Goal: Transaction & Acquisition: Purchase product/service

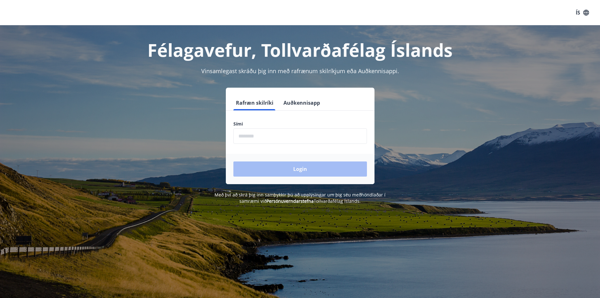
click at [246, 138] on input "phone" at bounding box center [300, 135] width 134 height 15
type input "********"
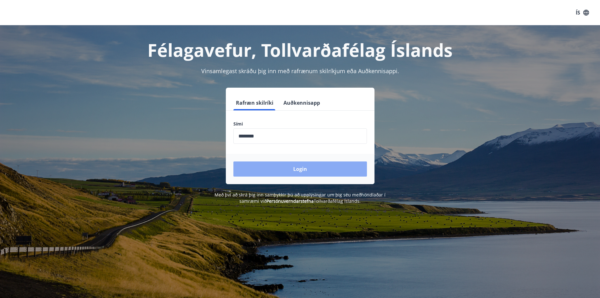
click at [306, 172] on button "Login" at bounding box center [300, 168] width 134 height 15
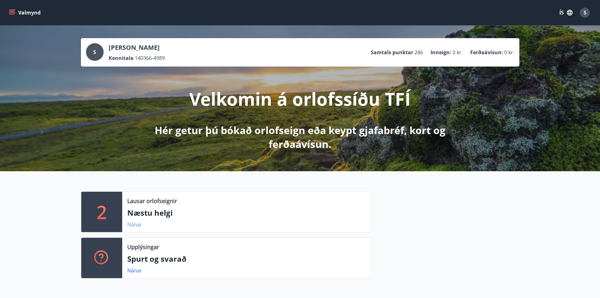
click at [136, 225] on link "Nánar" at bounding box center [134, 224] width 15 height 7
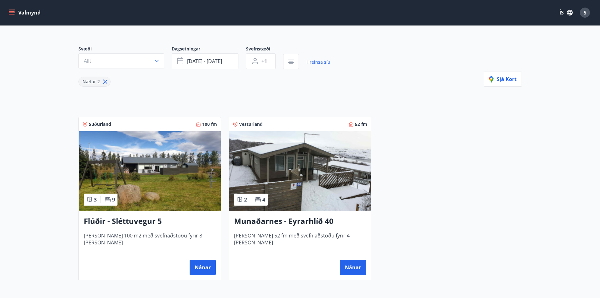
scroll to position [32, 0]
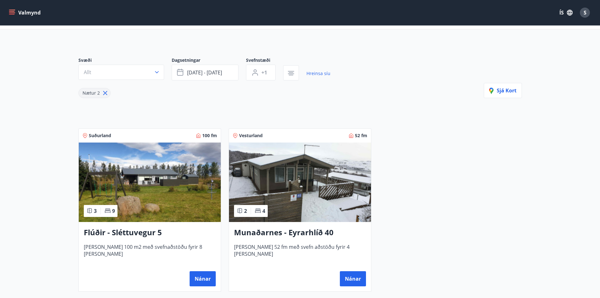
click at [139, 200] on img at bounding box center [150, 181] width 142 height 79
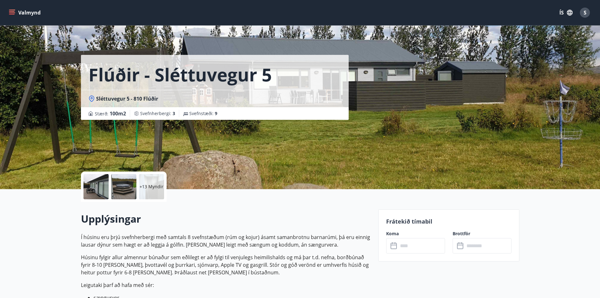
click at [146, 191] on div "+13 Myndir" at bounding box center [151, 186] width 25 height 25
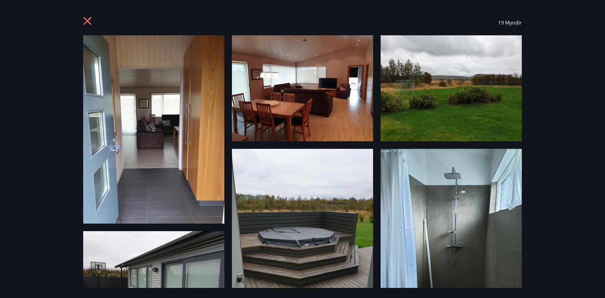
click at [86, 19] on icon at bounding box center [87, 21] width 8 height 8
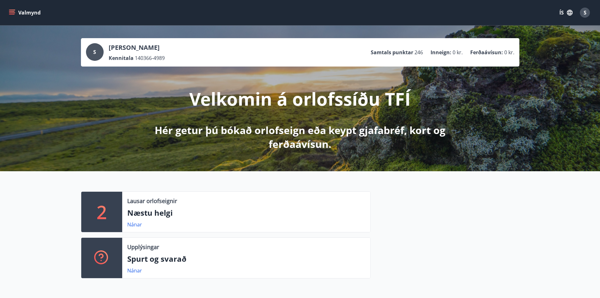
click at [10, 12] on icon "menu" at bounding box center [12, 12] width 6 height 6
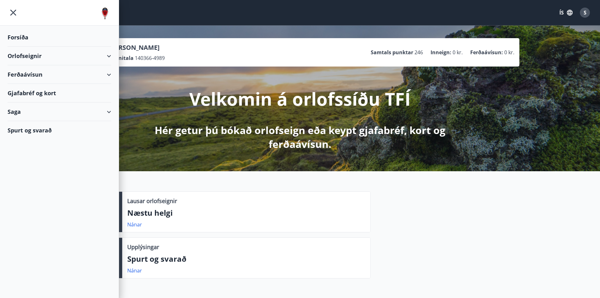
click at [106, 72] on div "Ferðaávísun" at bounding box center [60, 74] width 104 height 19
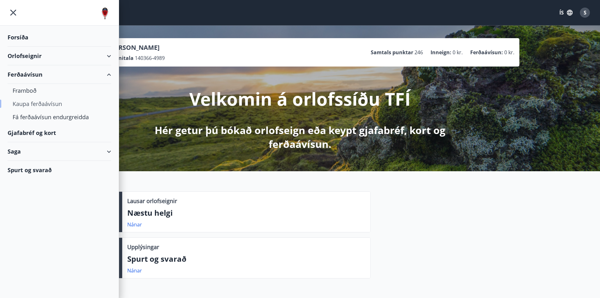
click at [24, 104] on div "Kaupa ferðaávísun" at bounding box center [60, 103] width 94 height 13
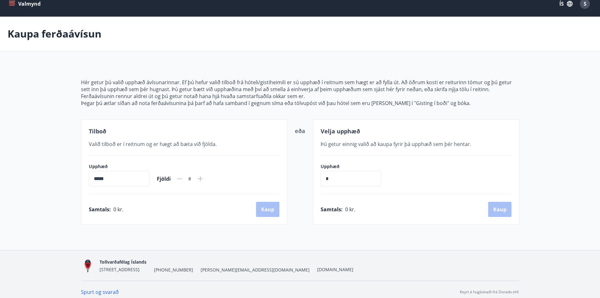
scroll to position [14, 0]
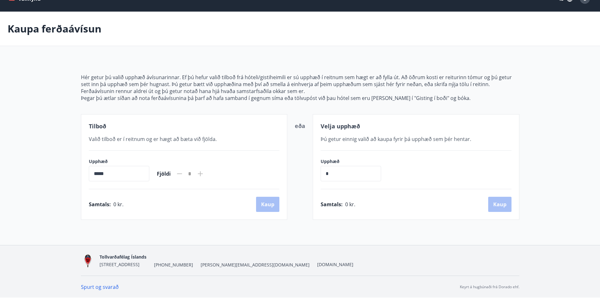
click at [125, 175] on input "*****" at bounding box center [119, 173] width 60 height 15
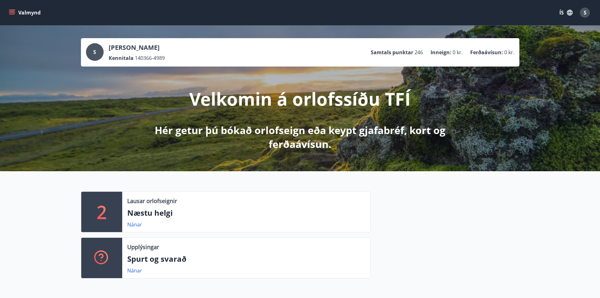
click at [15, 12] on button "Valmynd" at bounding box center [26, 12] width 36 height 11
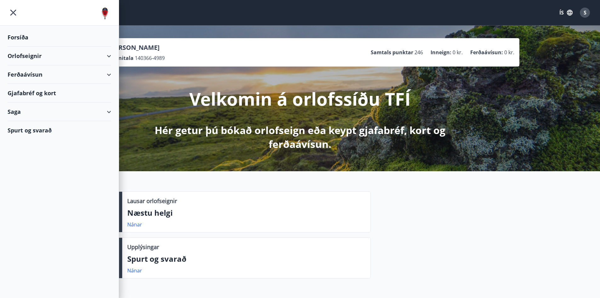
click at [106, 73] on div "Ferðaávísun" at bounding box center [60, 74] width 104 height 19
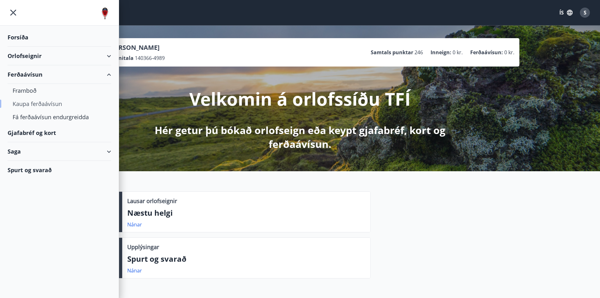
click at [24, 106] on div "Kaupa ferðaávísun" at bounding box center [60, 103] width 94 height 13
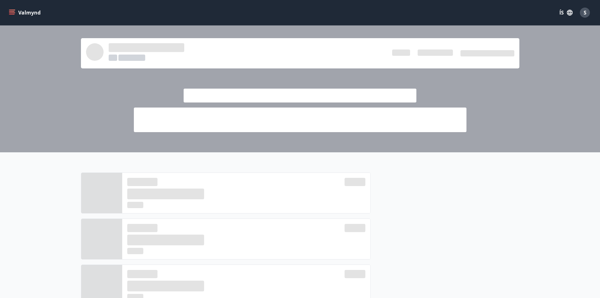
click at [12, 14] on icon "menu" at bounding box center [12, 14] width 6 height 1
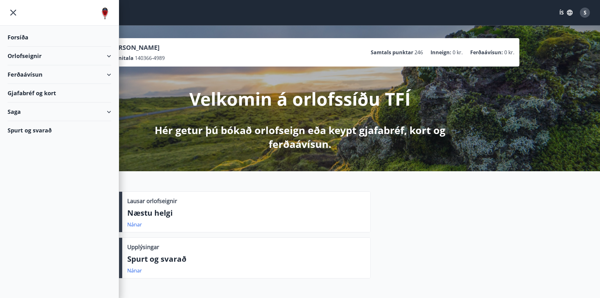
click at [109, 75] on div "Ferðaávísun" at bounding box center [60, 74] width 104 height 19
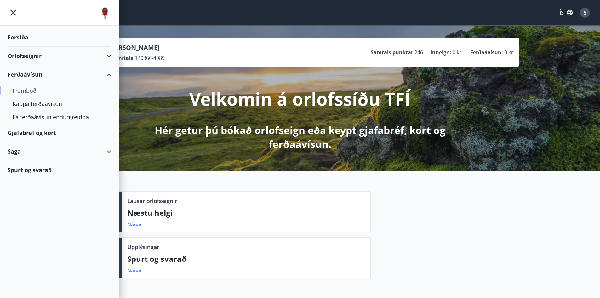
click at [26, 91] on div "Framboð" at bounding box center [60, 90] width 94 height 13
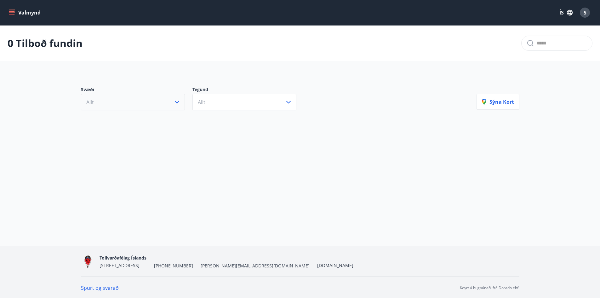
click at [177, 105] on icon "button" at bounding box center [177, 102] width 8 height 8
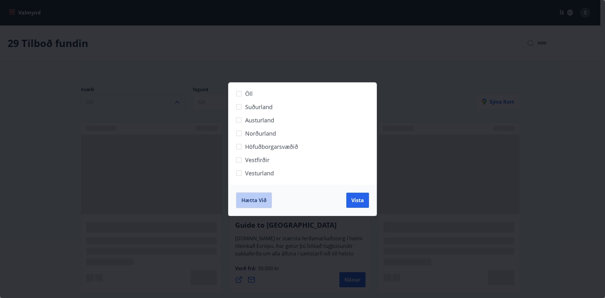
click at [249, 200] on span "Hætta við" at bounding box center [253, 200] width 25 height 7
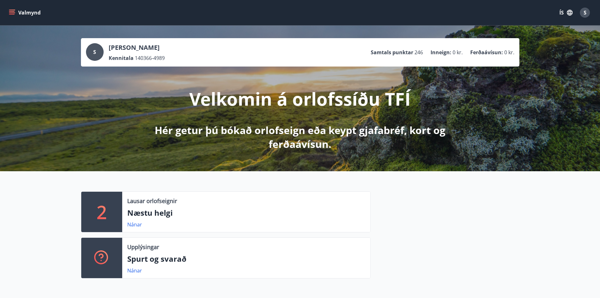
click at [15, 12] on button "Valmynd" at bounding box center [26, 12] width 36 height 11
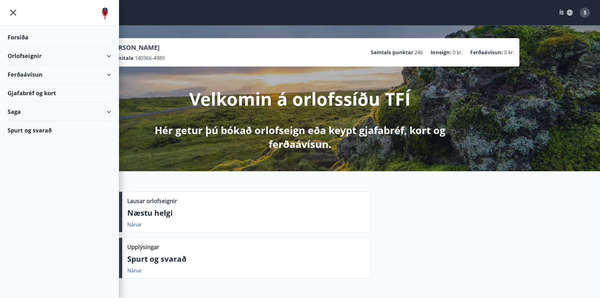
click at [110, 109] on div "Saga" at bounding box center [60, 111] width 104 height 19
click at [35, 128] on div "Ferðaávísun" at bounding box center [60, 127] width 94 height 13
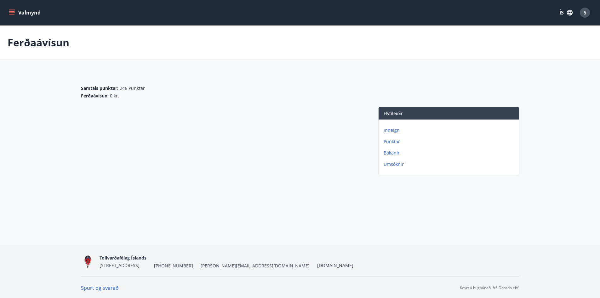
click at [12, 12] on icon "menu" at bounding box center [12, 12] width 6 height 6
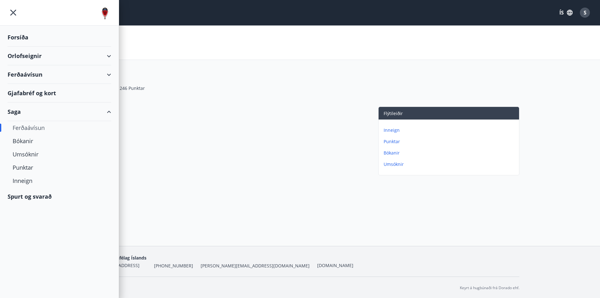
click at [110, 74] on div "Ferðaávísun" at bounding box center [60, 74] width 104 height 19
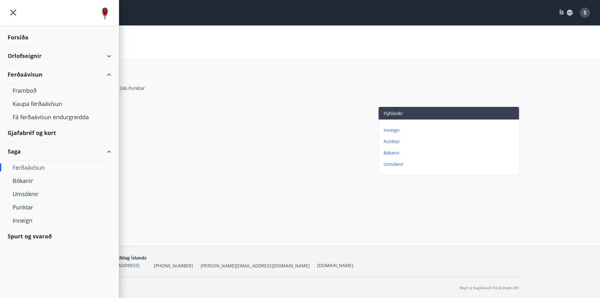
click at [33, 131] on div "Gjafabréf og kort" at bounding box center [60, 132] width 104 height 19
